Goal: Navigation & Orientation: Go to known website

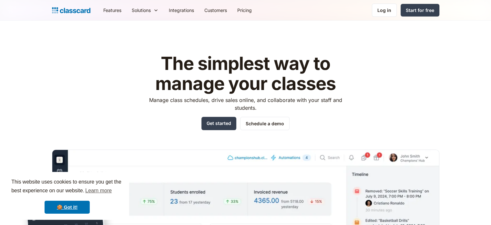
click at [234, 132] on div "The simplest way to manage your classes Manage class schedules, drive sales onl…" at bounding box center [246, 181] width 388 height 277
click at [389, 12] on div "Log in" at bounding box center [385, 10] width 14 height 7
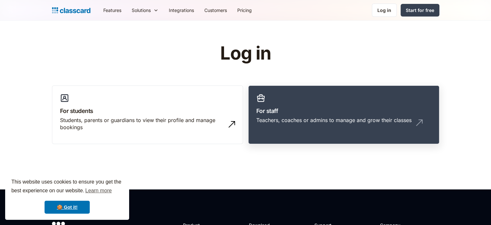
click at [260, 103] on link "For staff Teachers, coaches or admins to manage and grow their classes" at bounding box center [343, 114] width 191 height 59
